Goal: Task Accomplishment & Management: Use online tool/utility

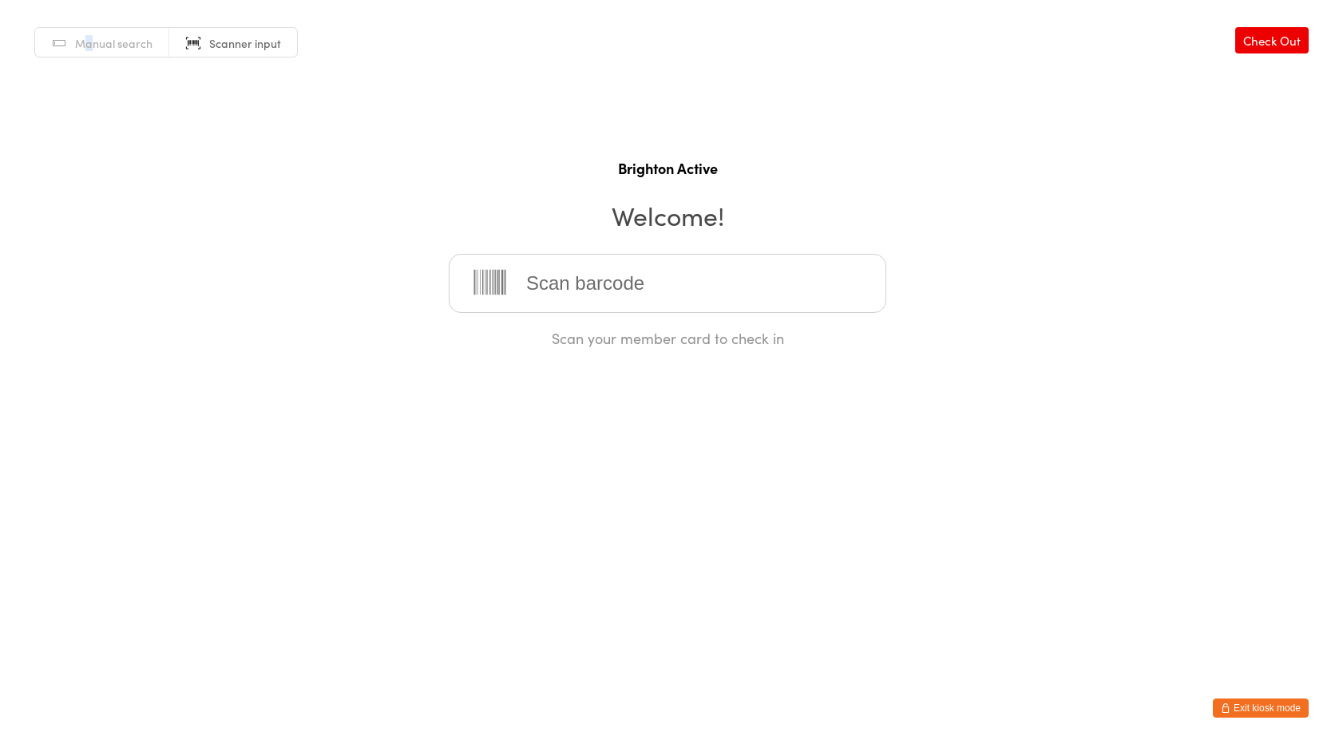
click at [89, 44] on span "Manual search" at bounding box center [113, 43] width 77 height 16
type input "mich"
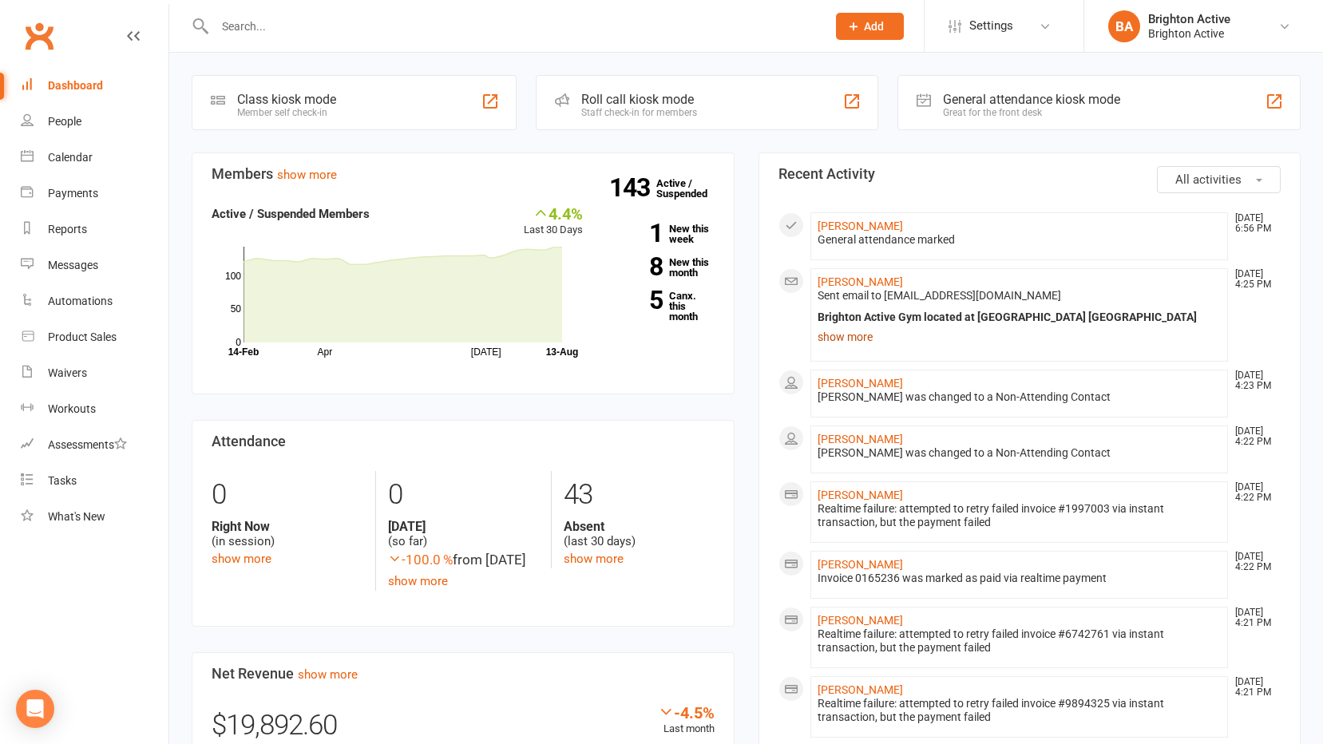
click at [863, 343] on link "show more" at bounding box center [1019, 337] width 404 height 22
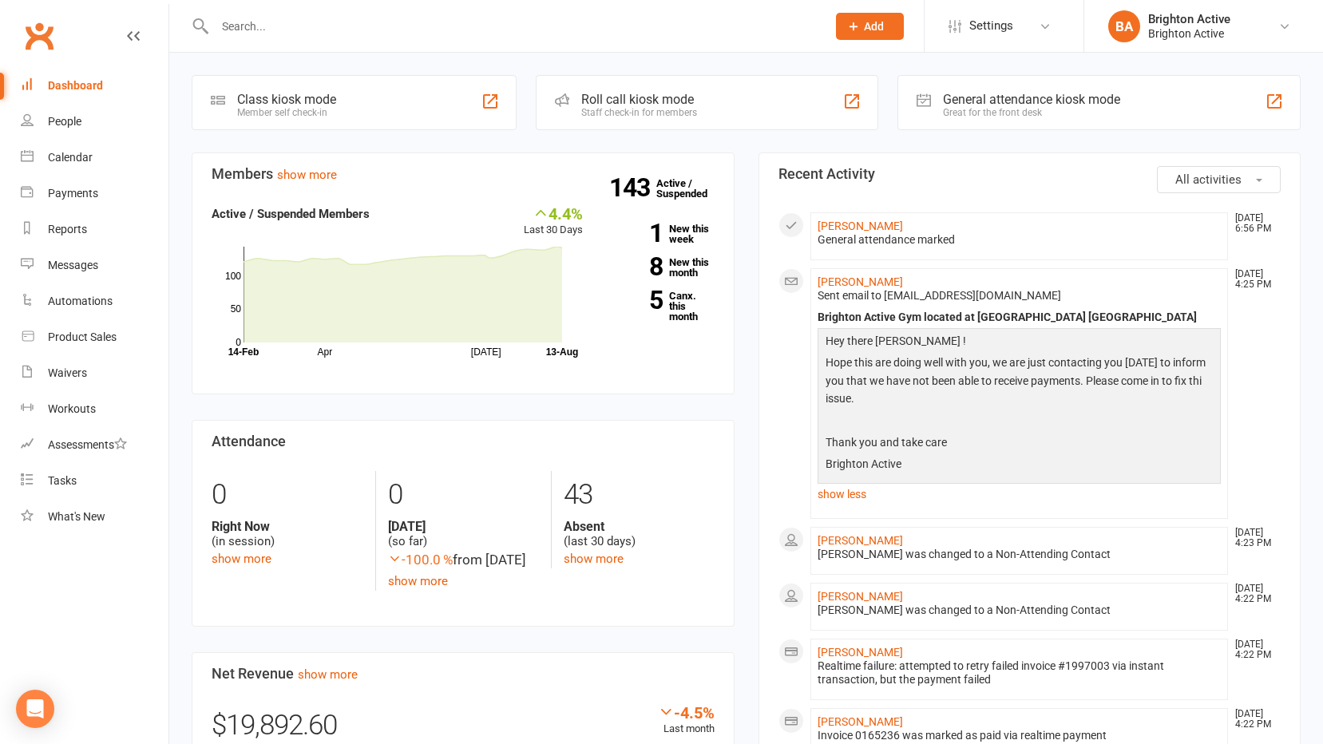
click at [916, 106] on icon at bounding box center [923, 100] width 14 height 14
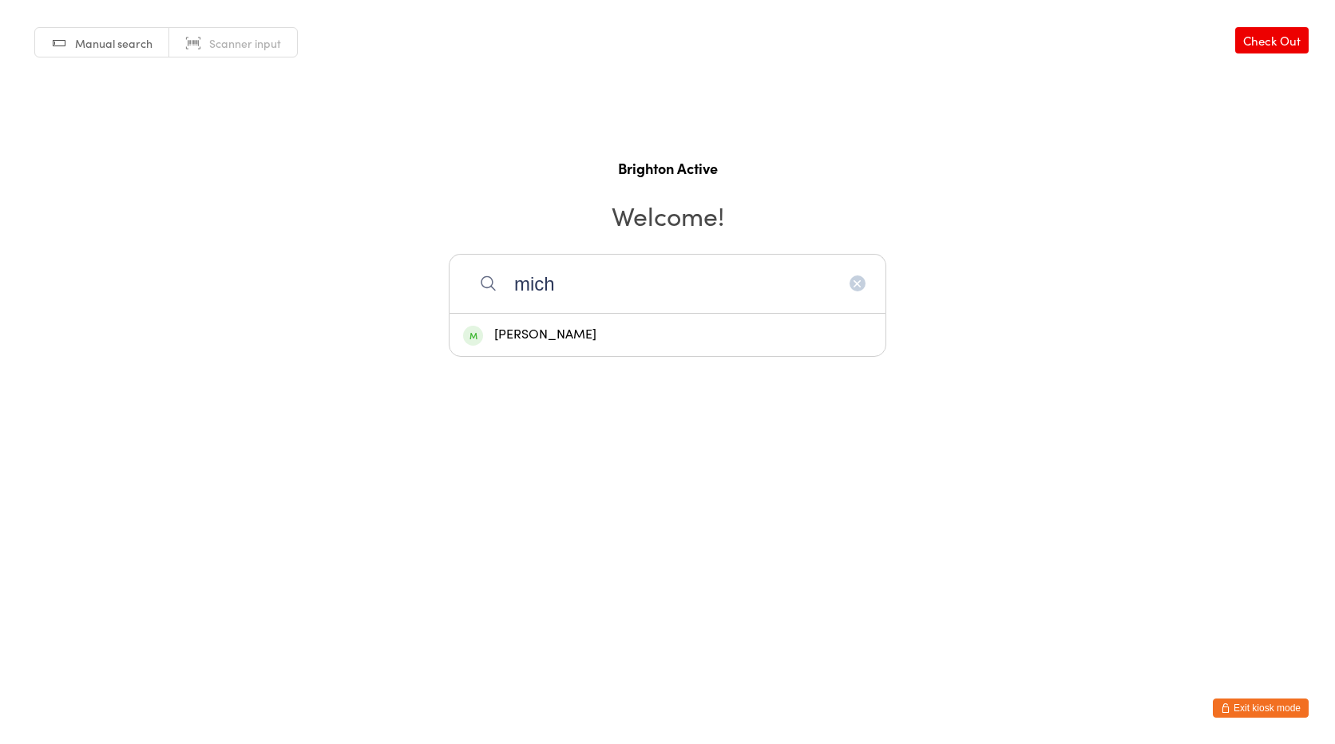
type input "mich"
click at [519, 331] on div "[PERSON_NAME]" at bounding box center [667, 335] width 409 height 22
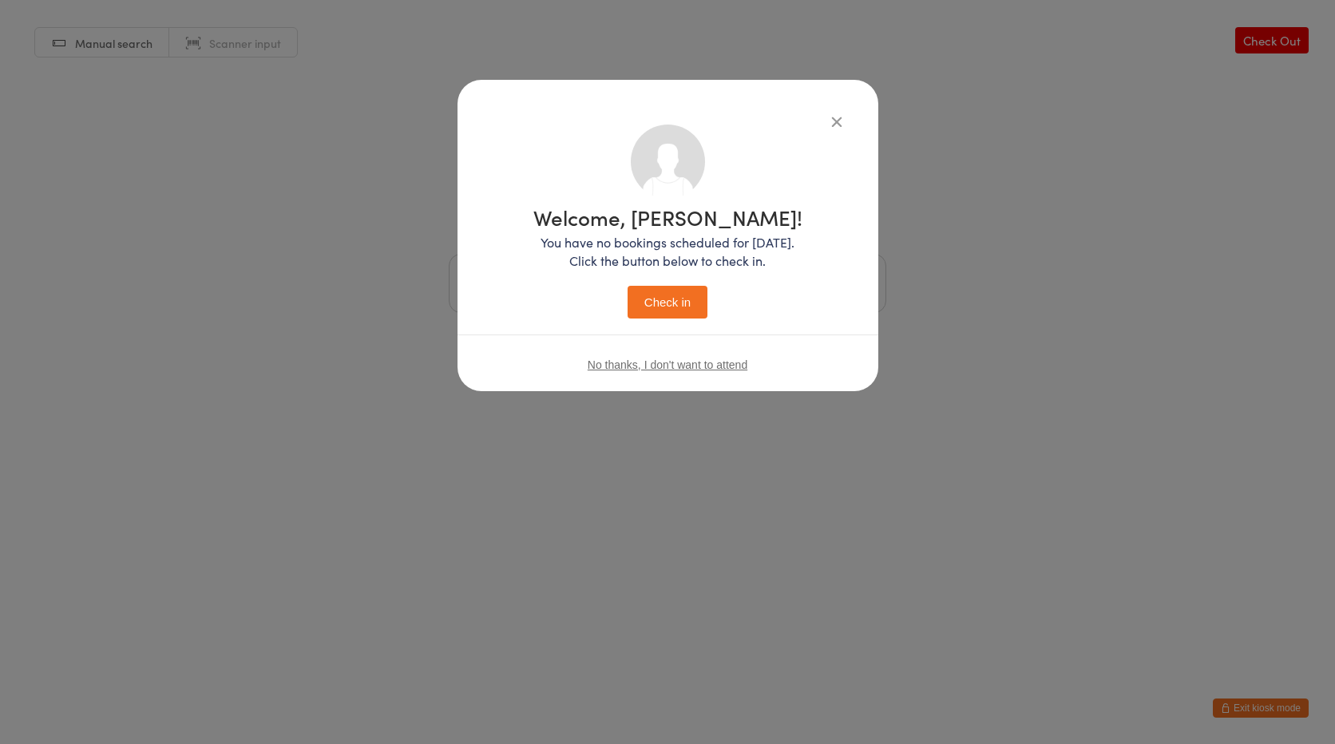
click at [635, 303] on button "Check in" at bounding box center [667, 302] width 80 height 33
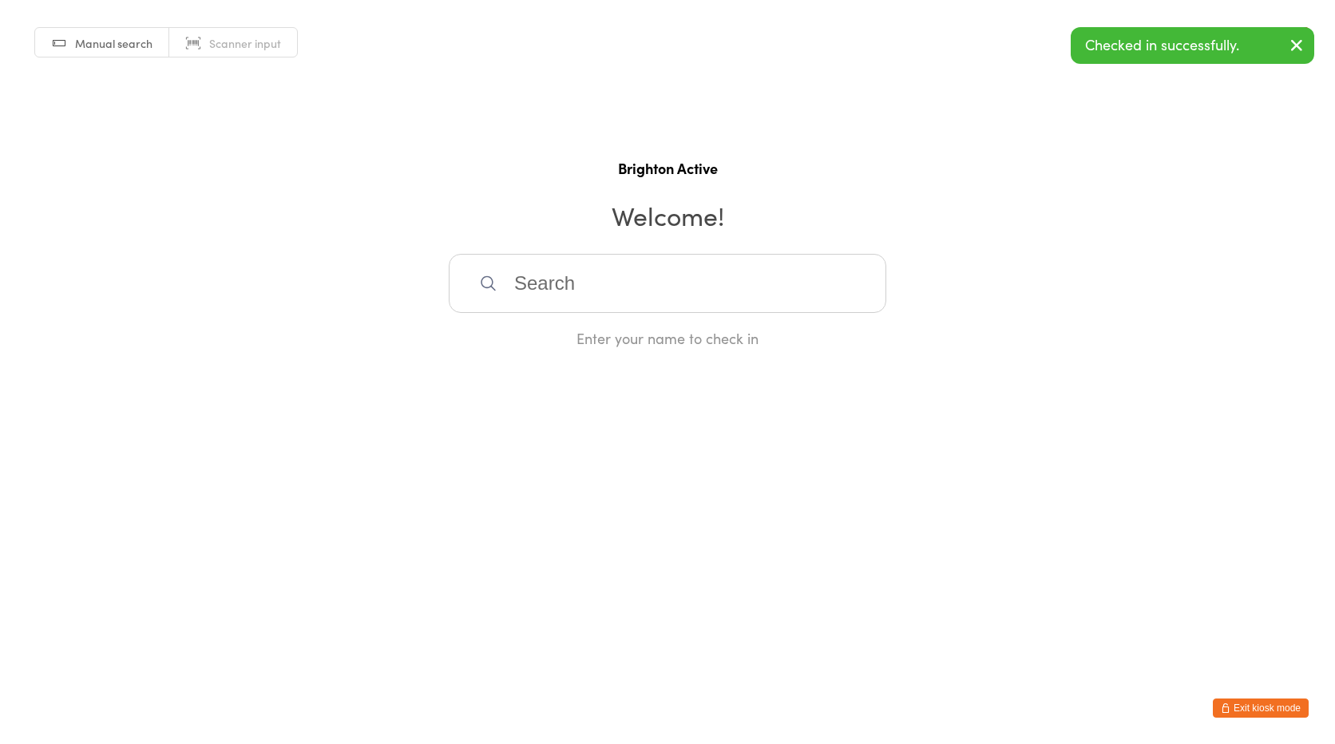
click at [235, 47] on span "Scanner input" at bounding box center [245, 43] width 72 height 16
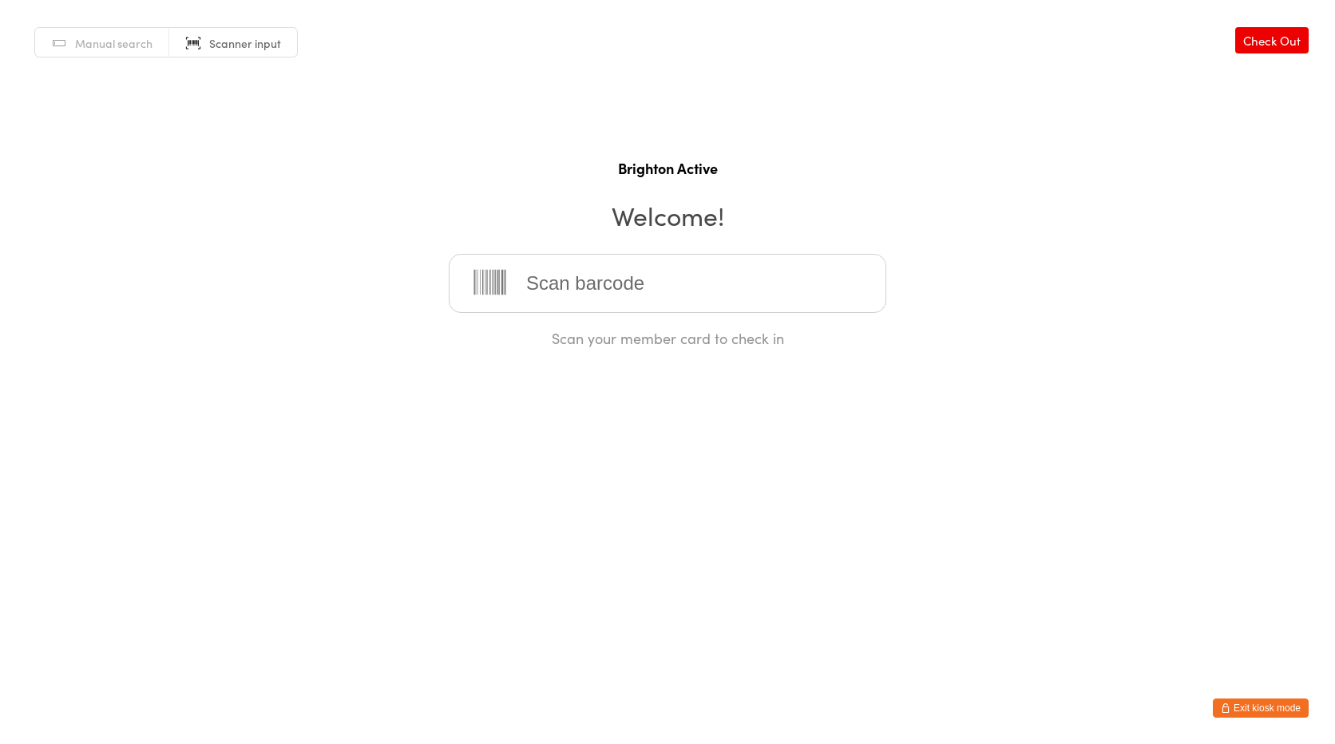
click at [560, 280] on input "search" at bounding box center [667, 283] width 437 height 59
drag, startPoint x: 706, startPoint y: 305, endPoint x: 690, endPoint y: 295, distance: 19.0
click at [704, 304] on input "search" at bounding box center [667, 283] width 437 height 59
